Goal: Navigation & Orientation: Understand site structure

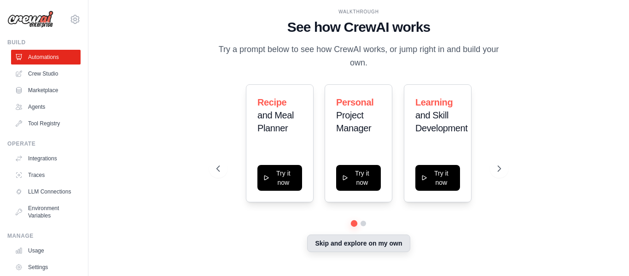
click at [387, 249] on button "Skip and explore on my own" at bounding box center [358, 242] width 103 height 17
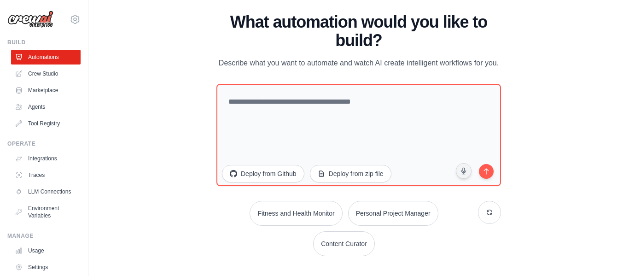
click at [202, 204] on div "WALKTHROUGH See how CrewAI works Try a prompt below to see how CrewAI works, or…" at bounding box center [358, 137] width 511 height 257
drag, startPoint x: 244, startPoint y: 58, endPoint x: 249, endPoint y: 63, distance: 7.5
click at [249, 63] on p "Describe what you want to automate and watch AI create intelligent workflows fo…" at bounding box center [358, 63] width 285 height 12
click at [174, 97] on div "WALKTHROUGH See how CrewAI works Try a prompt below to see how CrewAI works, or…" at bounding box center [358, 137] width 511 height 257
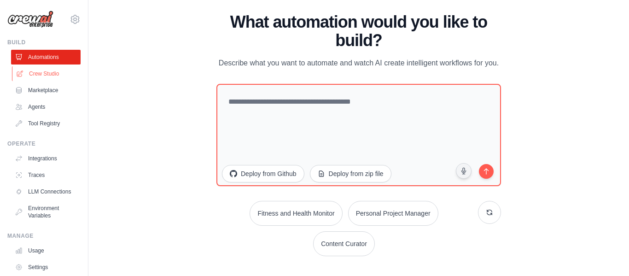
click at [56, 77] on link "Crew Studio" at bounding box center [47, 73] width 70 height 15
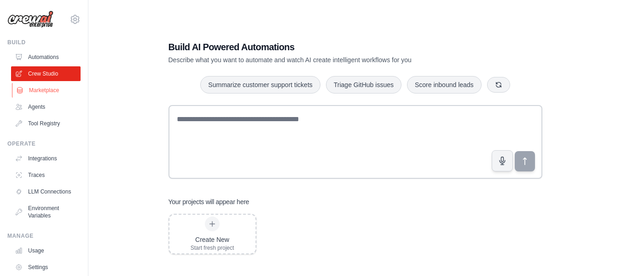
click at [37, 91] on link "Marketplace" at bounding box center [47, 90] width 70 height 15
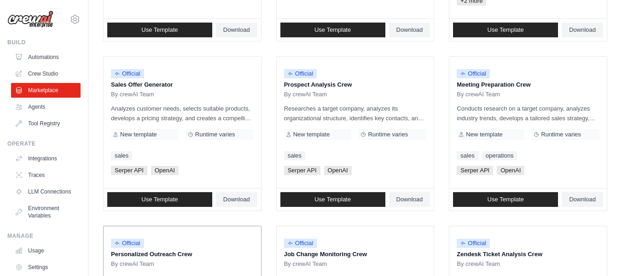
scroll to position [368, 0]
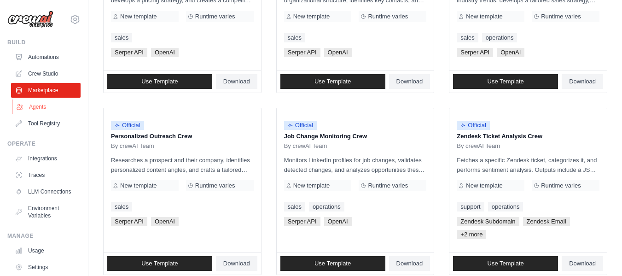
click at [49, 110] on link "Agents" at bounding box center [47, 106] width 70 height 15
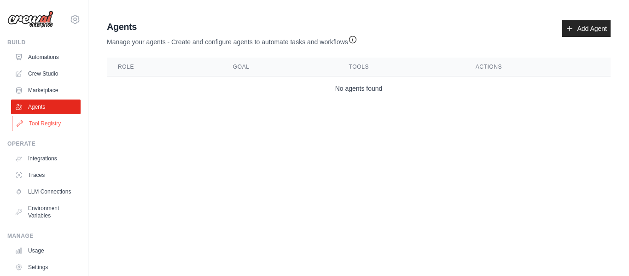
click at [38, 129] on link "Tool Registry" at bounding box center [47, 123] width 70 height 15
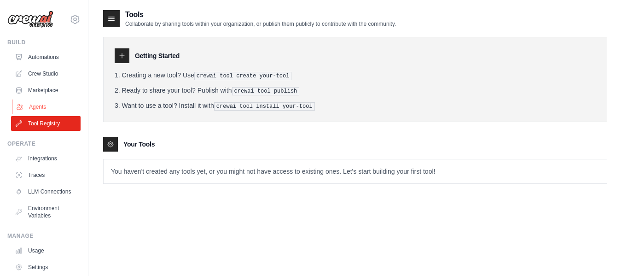
click at [38, 104] on link "Agents" at bounding box center [47, 106] width 70 height 15
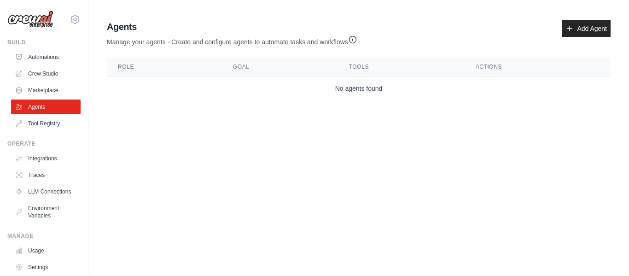
click at [403, 130] on body "[EMAIL_ADDRESS][DOMAIN_NAME] Settings Build Automations Crew Studio Resources" at bounding box center [314, 138] width 629 height 276
click at [301, 195] on body "[EMAIL_ADDRESS][DOMAIN_NAME] Settings Build Automations Crew Studio Resources" at bounding box center [314, 138] width 629 height 276
